Goal: Entertainment & Leisure: Consume media (video, audio)

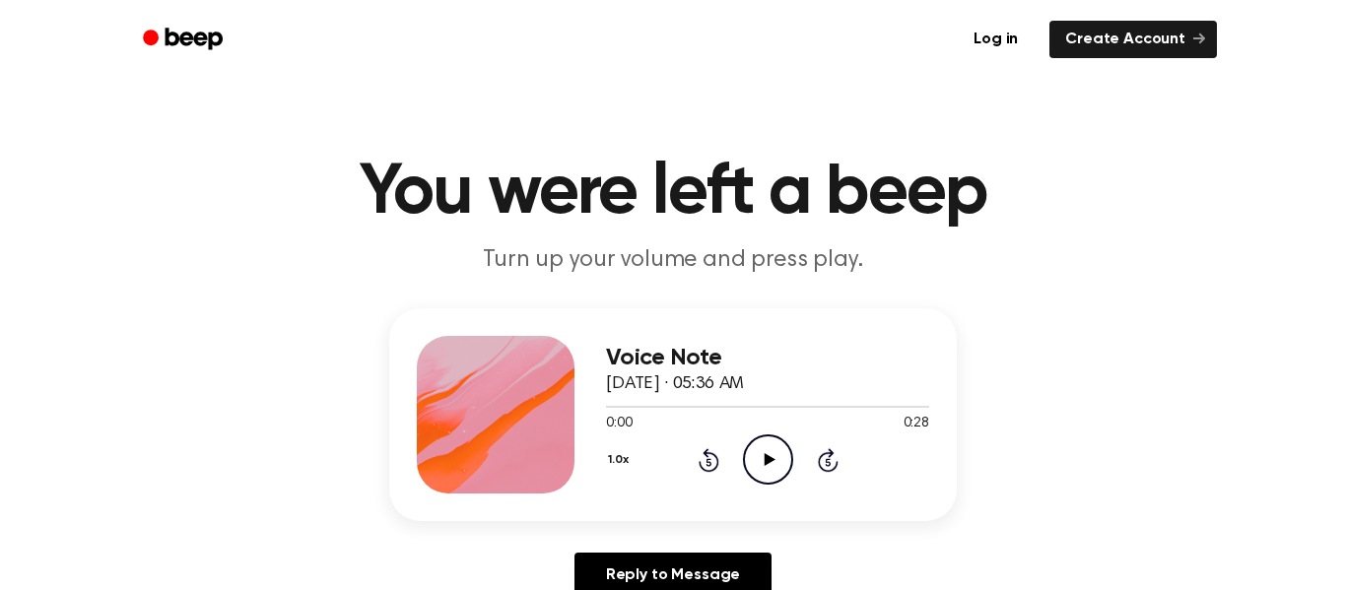
click at [786, 453] on icon "Play Audio" at bounding box center [768, 459] width 50 height 50
click at [776, 457] on icon "Play Audio" at bounding box center [768, 459] width 50 height 50
click at [761, 459] on icon "Play Audio" at bounding box center [768, 459] width 50 height 50
click at [784, 461] on icon "Play Audio" at bounding box center [768, 459] width 50 height 50
click at [776, 448] on icon "Play Audio" at bounding box center [768, 459] width 50 height 50
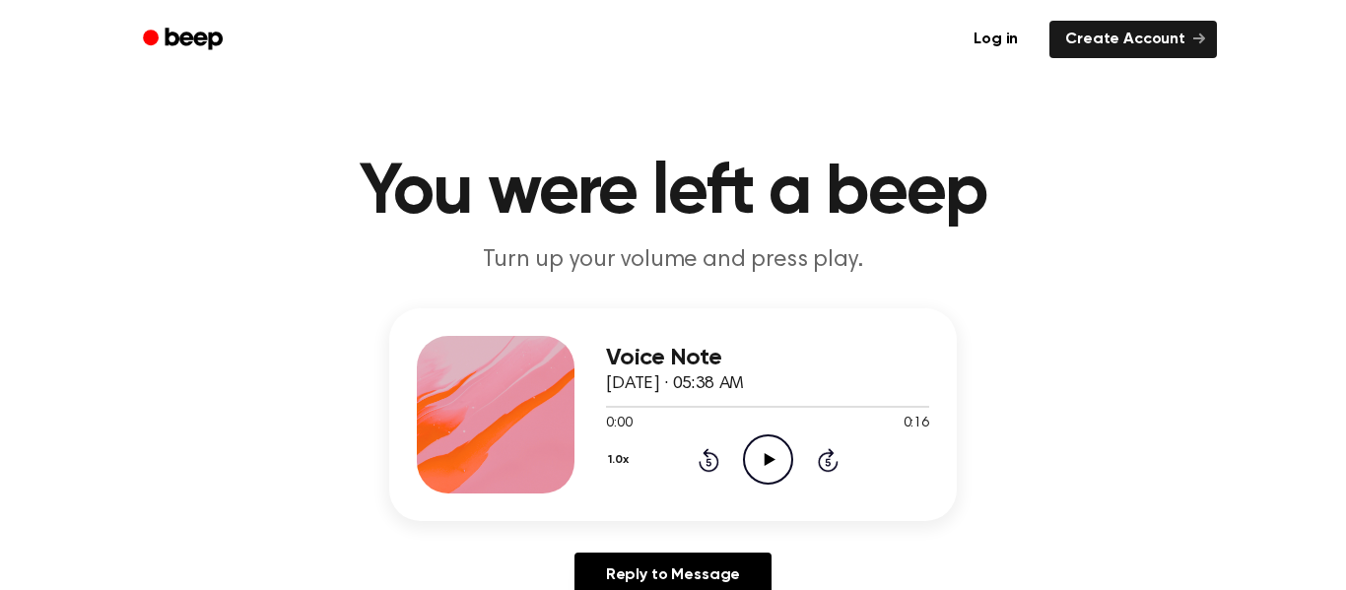
click at [755, 460] on icon "Play Audio" at bounding box center [768, 459] width 50 height 50
click at [783, 467] on icon "Pause Audio" at bounding box center [768, 459] width 50 height 50
click at [783, 467] on icon "Play Audio" at bounding box center [768, 459] width 50 height 50
click at [786, 467] on icon "Play Audio" at bounding box center [768, 459] width 50 height 50
click at [790, 448] on icon "Play Audio" at bounding box center [768, 459] width 50 height 50
